Goal: Information Seeking & Learning: Learn about a topic

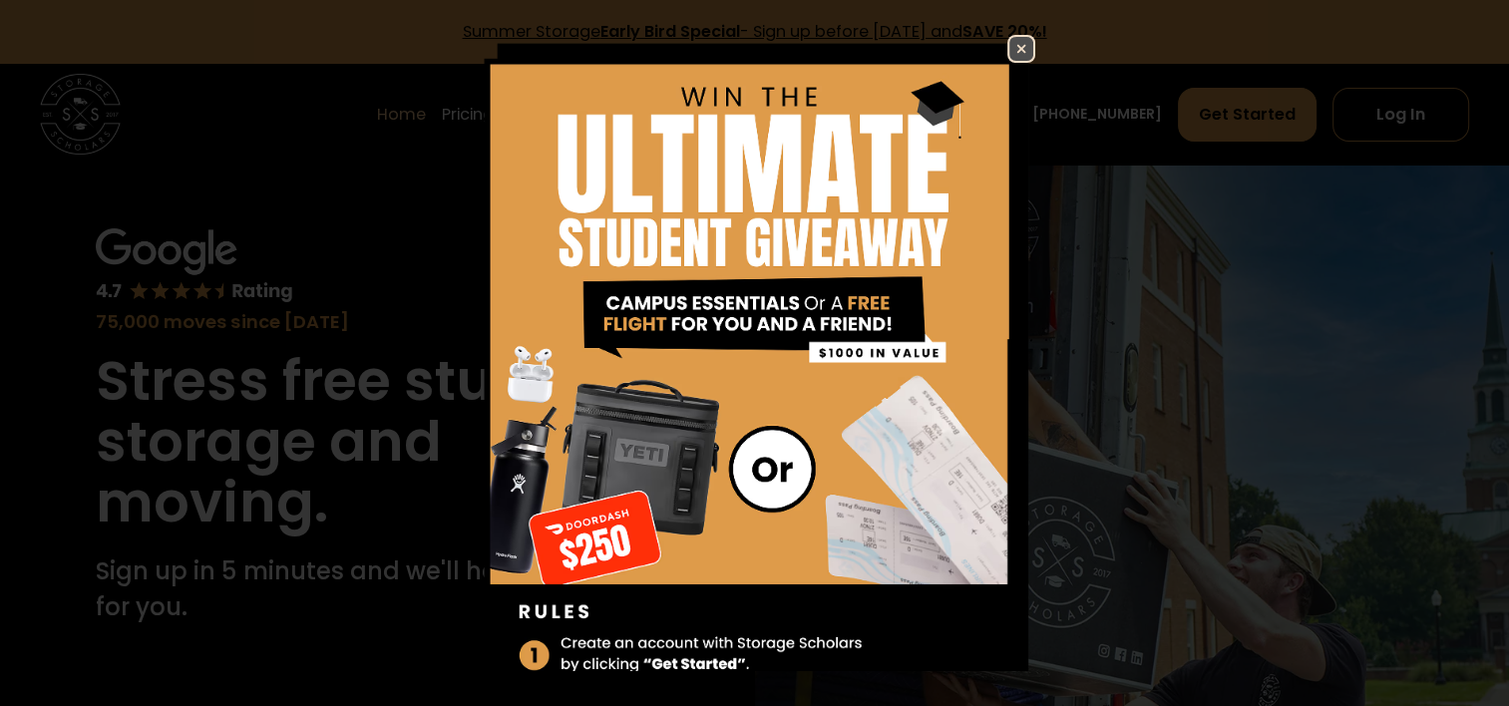
click at [1009, 53] on img at bounding box center [1021, 49] width 24 height 24
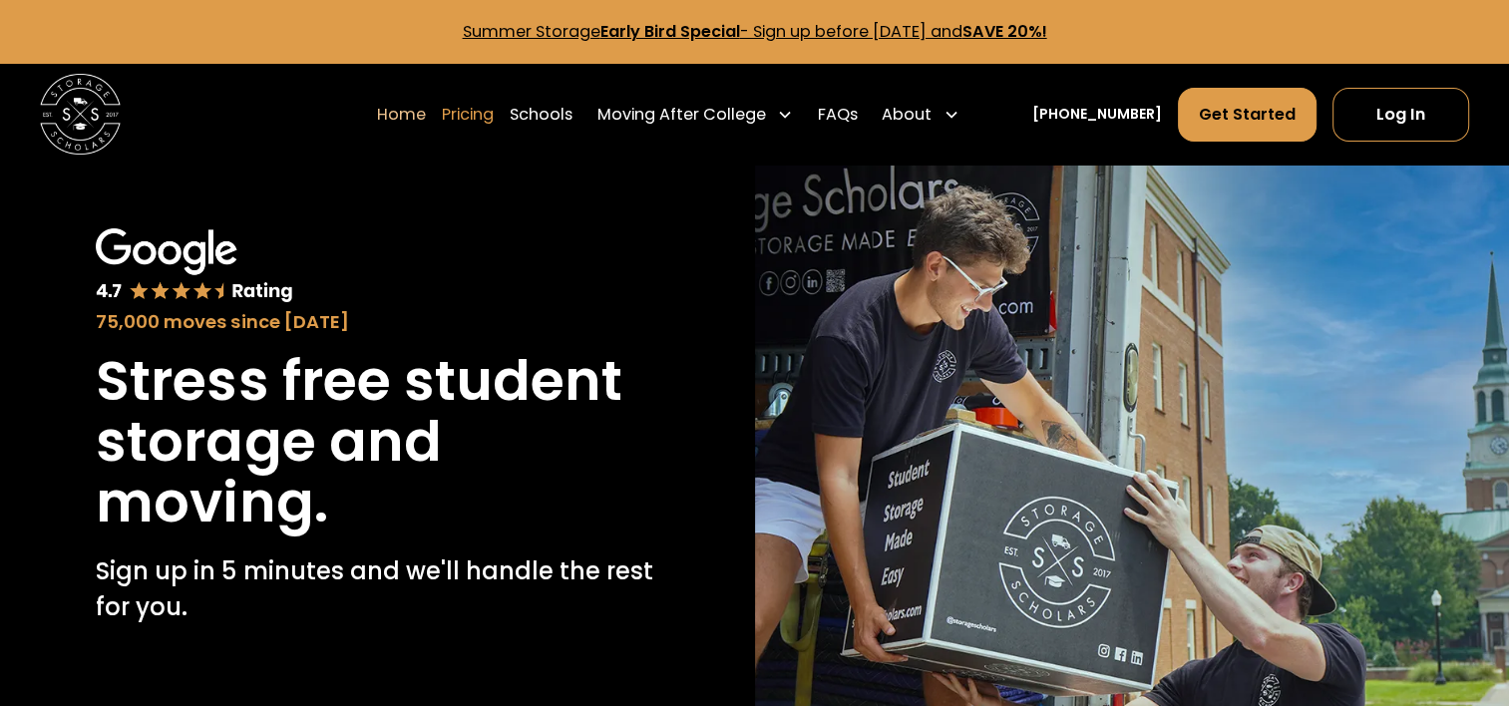
drag, startPoint x: 503, startPoint y: 108, endPoint x: 485, endPoint y: 114, distance: 18.9
click at [485, 114] on link "Pricing" at bounding box center [468, 115] width 52 height 56
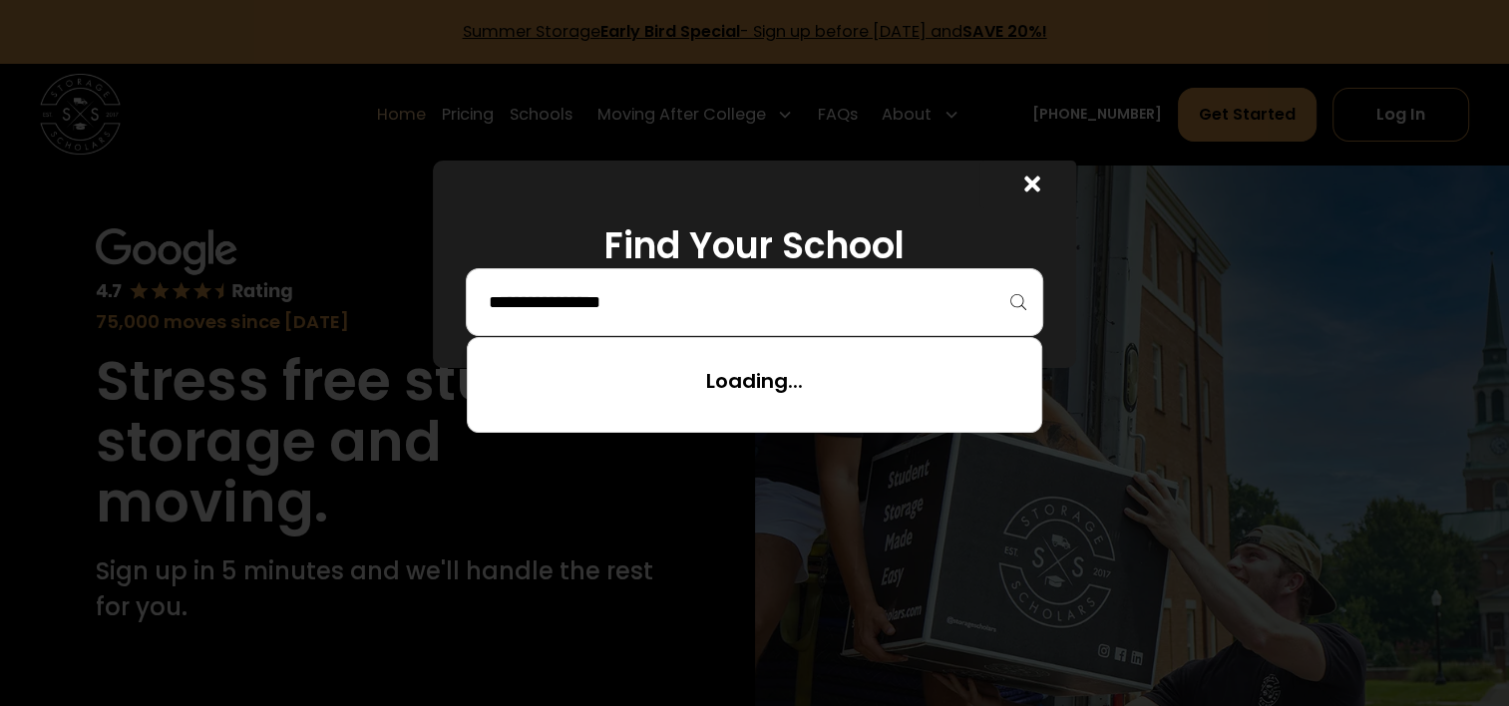
click at [674, 302] on input "search" at bounding box center [755, 302] width 537 height 34
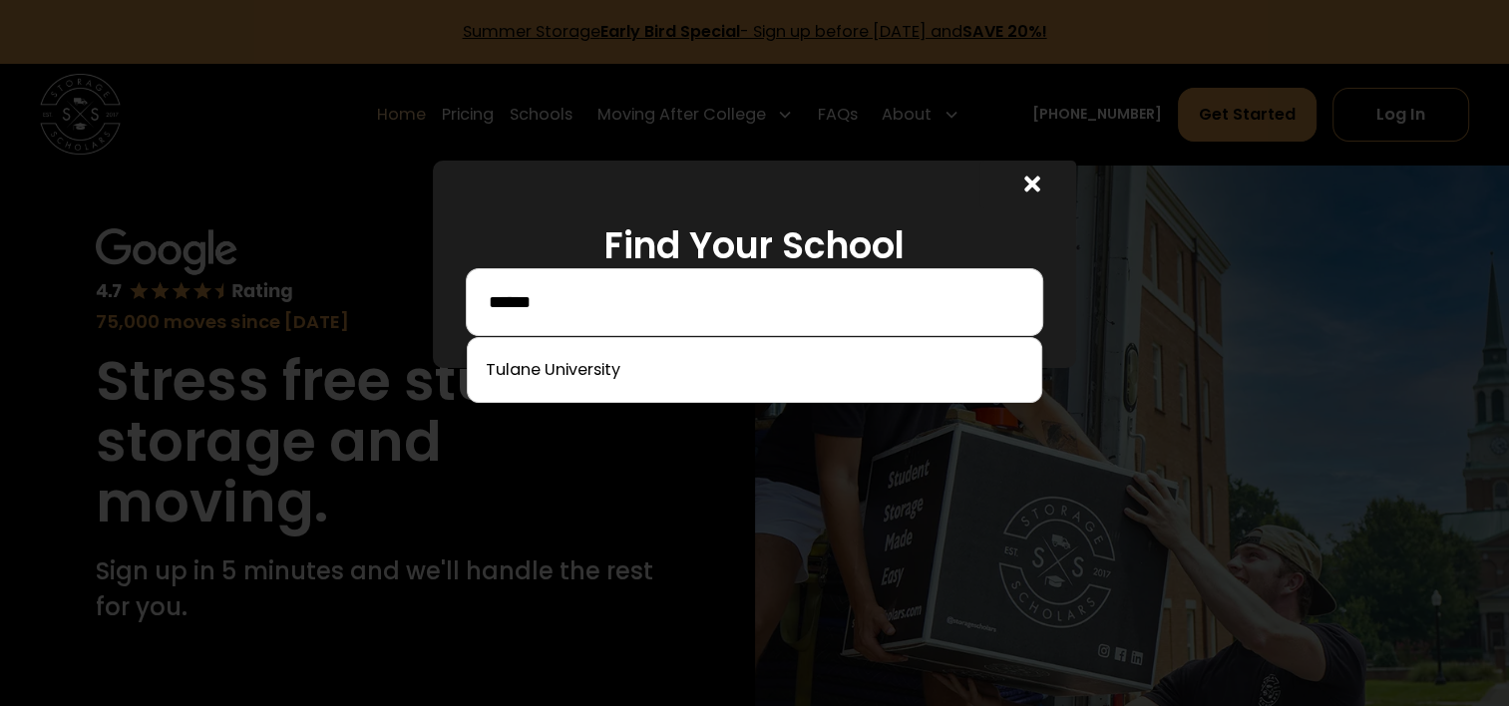
type input "******"
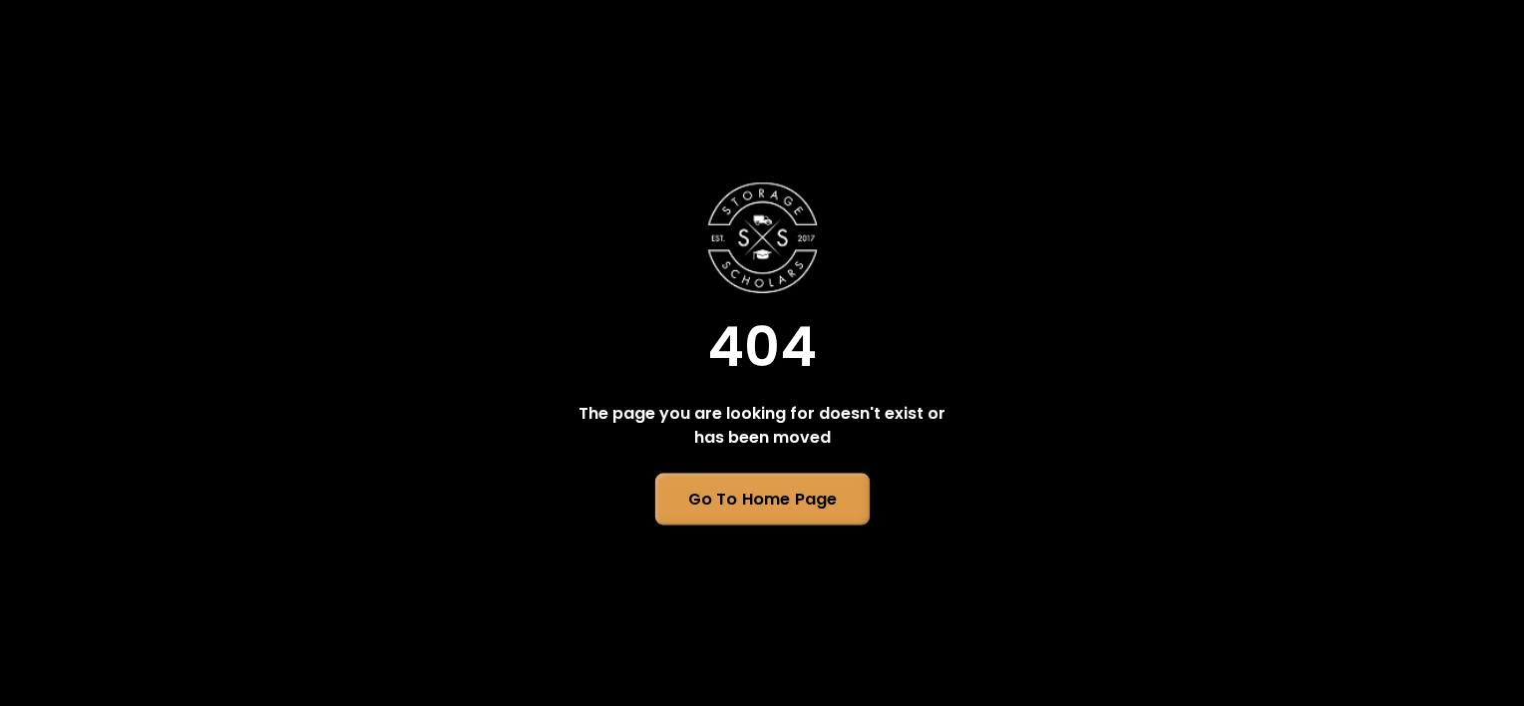
click at [782, 491] on link "Go To Home Page" at bounding box center [761, 499] width 214 height 52
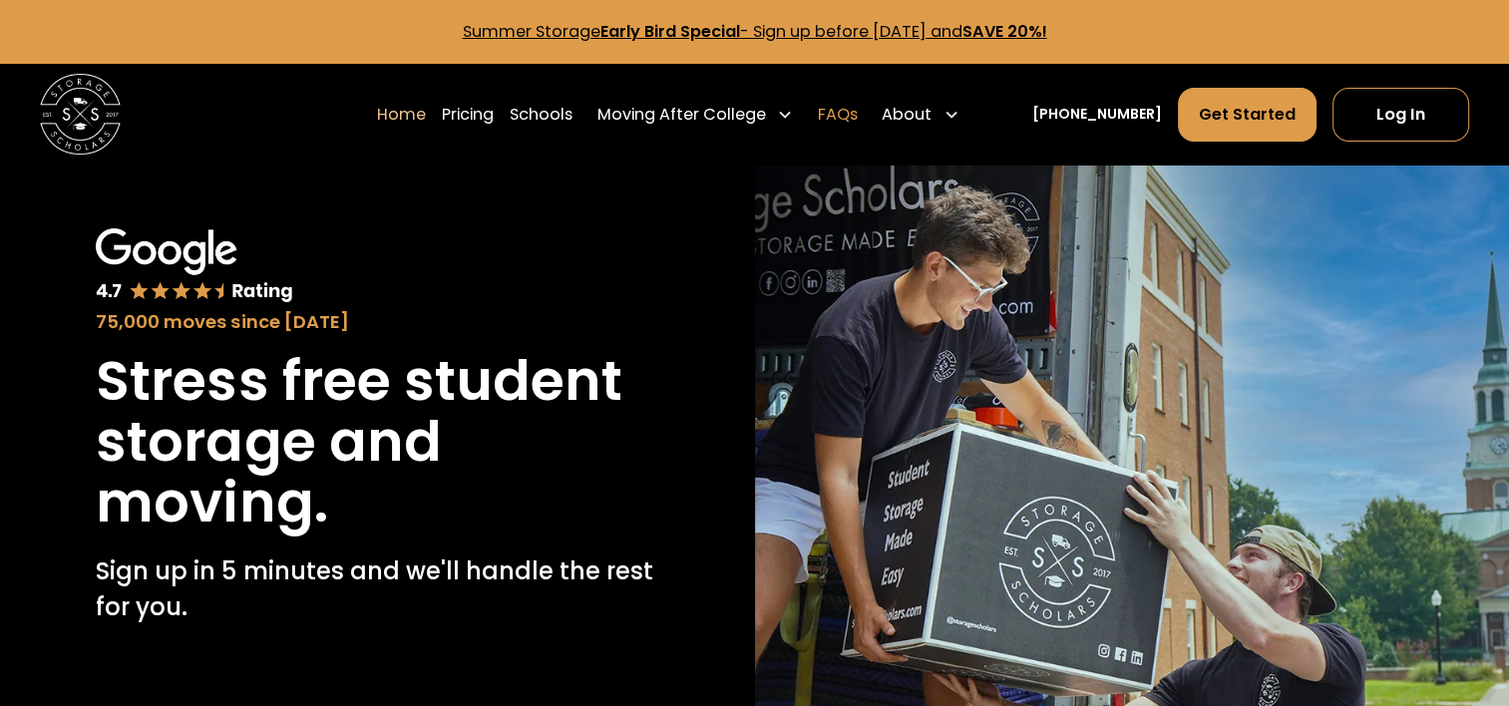
click at [858, 108] on link "FAQs" at bounding box center [838, 115] width 40 height 56
